Goal: Task Accomplishment & Management: Use online tool/utility

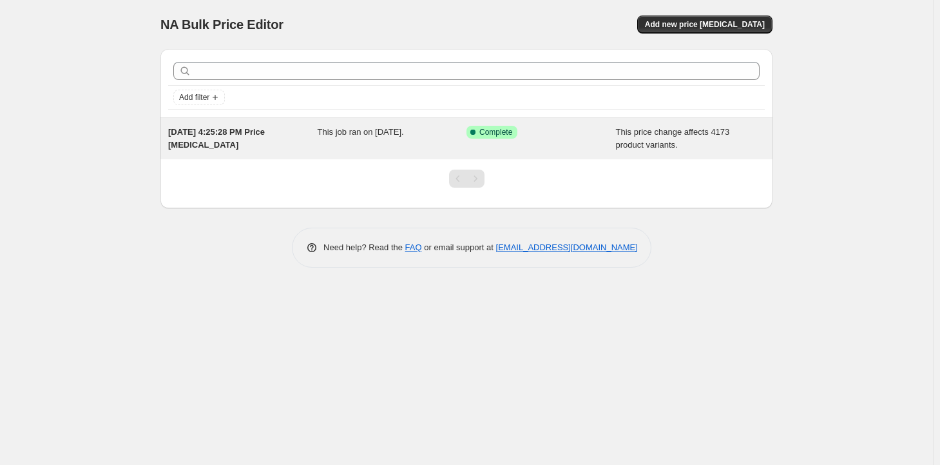
click at [361, 130] on span "This job ran on [DATE]." at bounding box center [361, 132] width 86 height 10
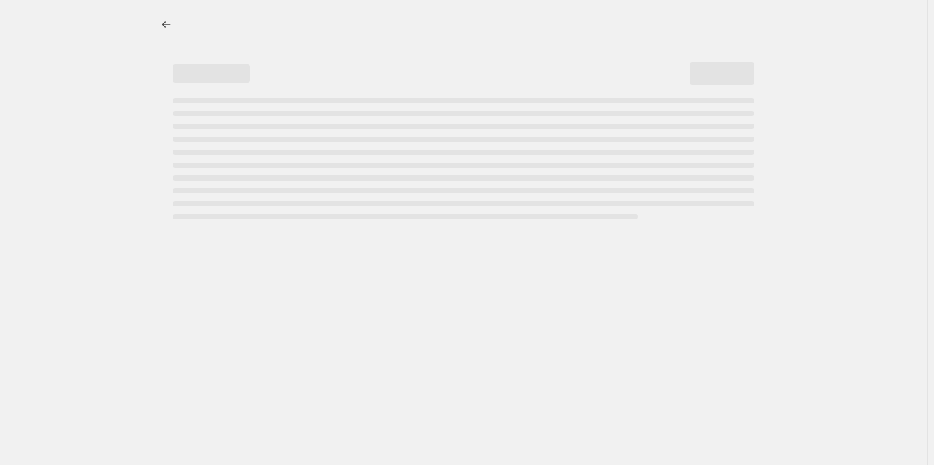
select select "margin"
select select "remove"
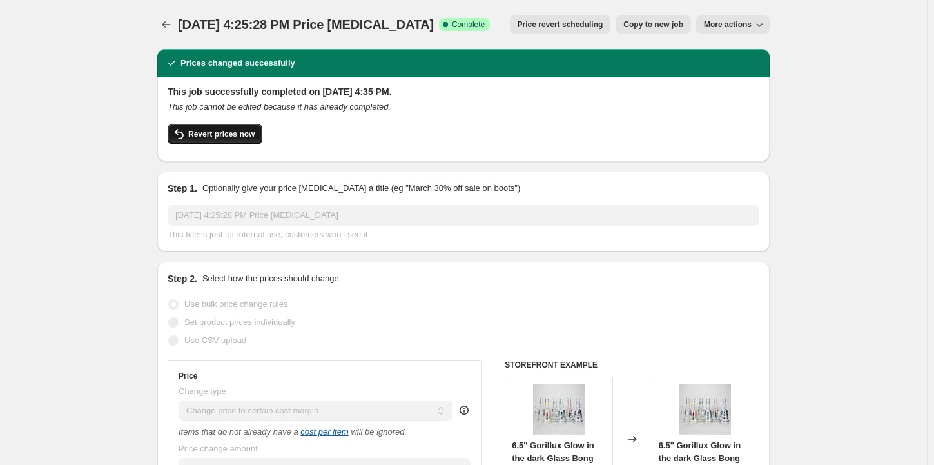
click at [233, 134] on span "Revert prices now" at bounding box center [221, 134] width 66 height 10
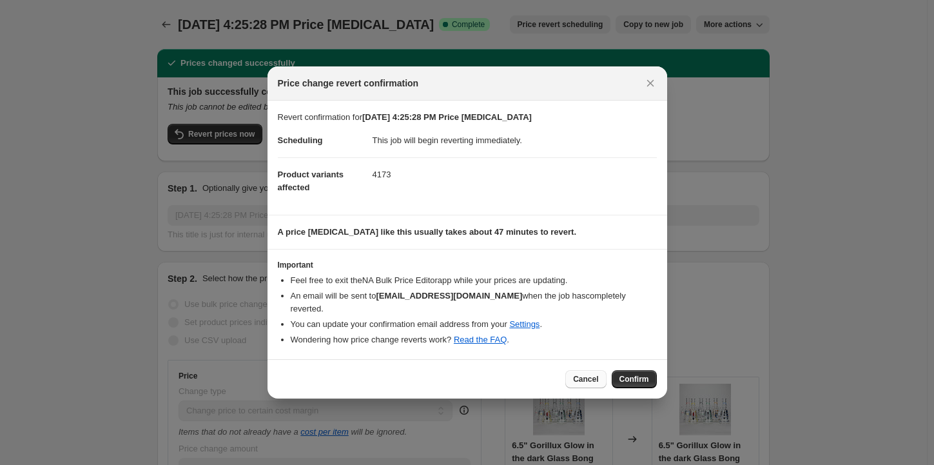
click at [592, 374] on span "Cancel" at bounding box center [585, 379] width 25 height 10
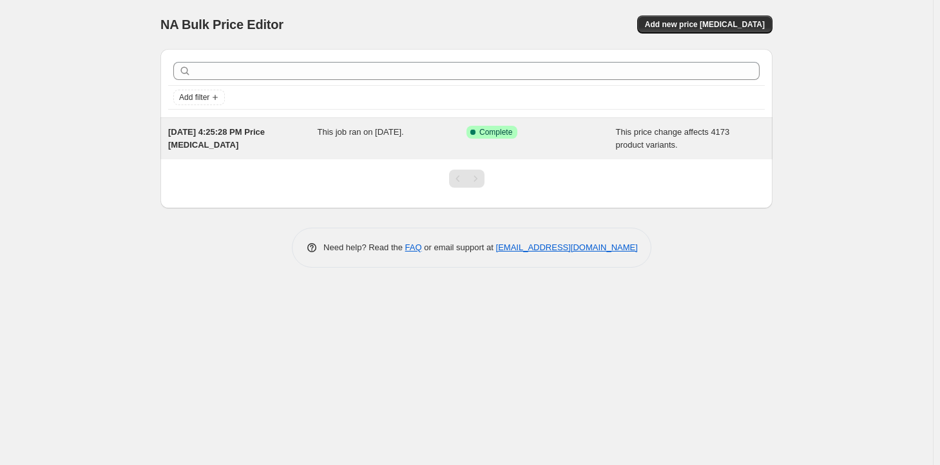
click at [291, 138] on div "[DATE] 4:25:28 PM Price [MEDICAL_DATA]" at bounding box center [243, 139] width 150 height 26
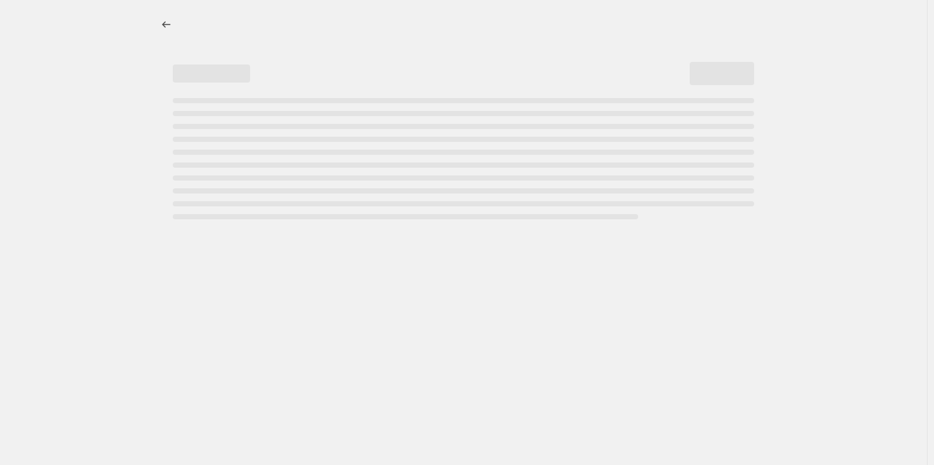
select select "margin"
select select "remove"
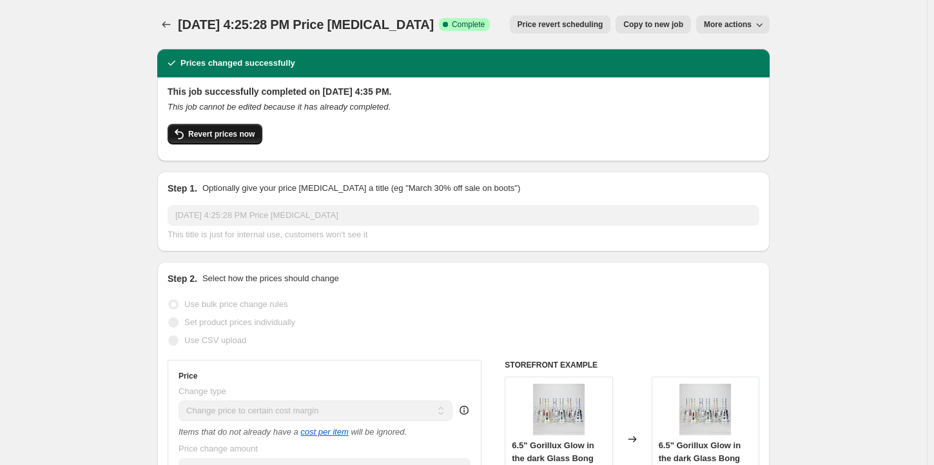
click at [229, 125] on button "Revert prices now" at bounding box center [215, 134] width 95 height 21
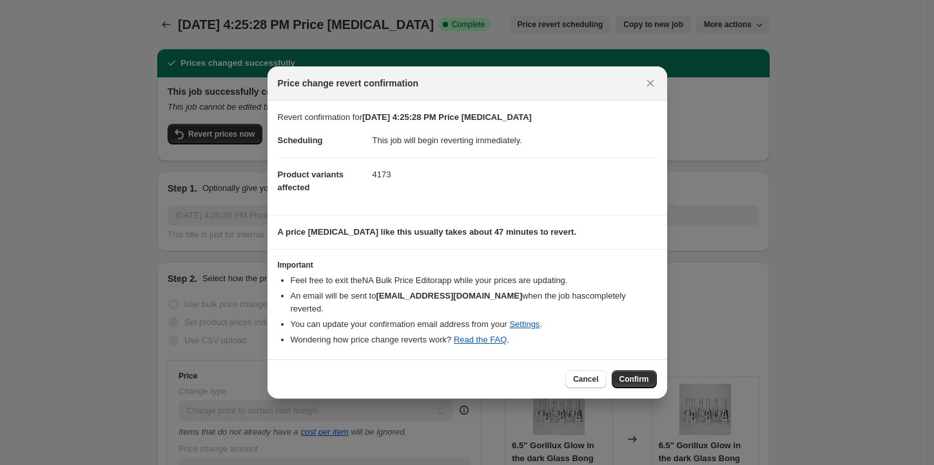
click at [632, 378] on button "Confirm" at bounding box center [634, 379] width 45 height 18
